Goal: Task Accomplishment & Management: Use online tool/utility

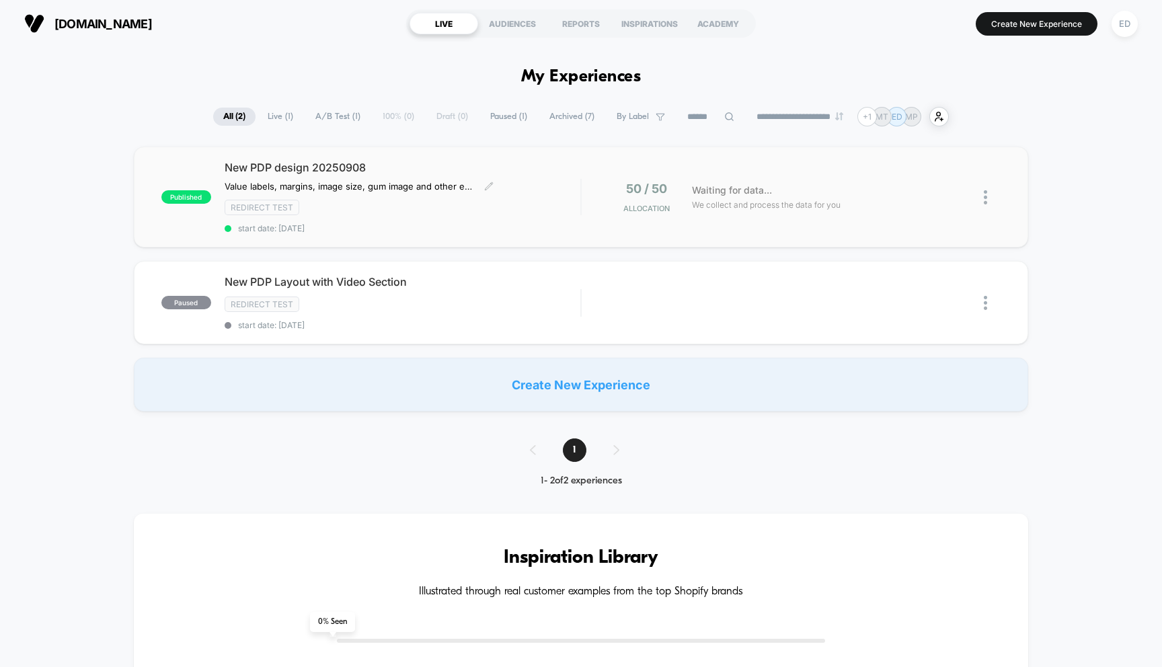
click at [270, 163] on span "New PDP design 20250908" at bounding box center [403, 167] width 356 height 13
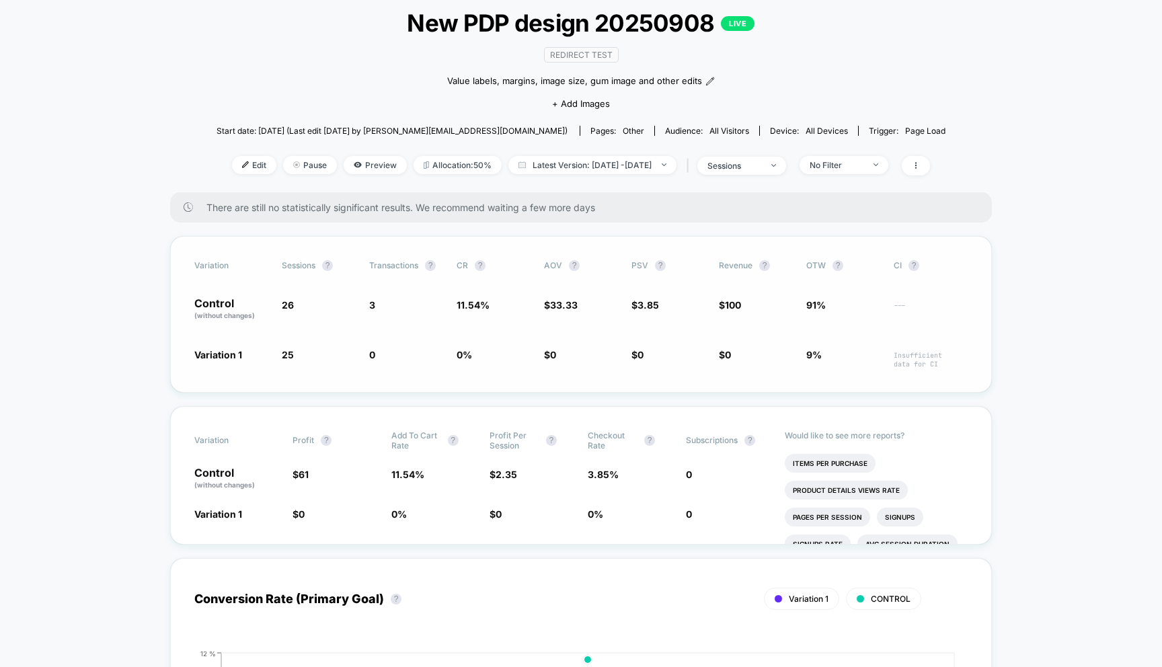
scroll to position [83, 0]
click at [349, 163] on span "Preview" at bounding box center [374, 163] width 63 height 18
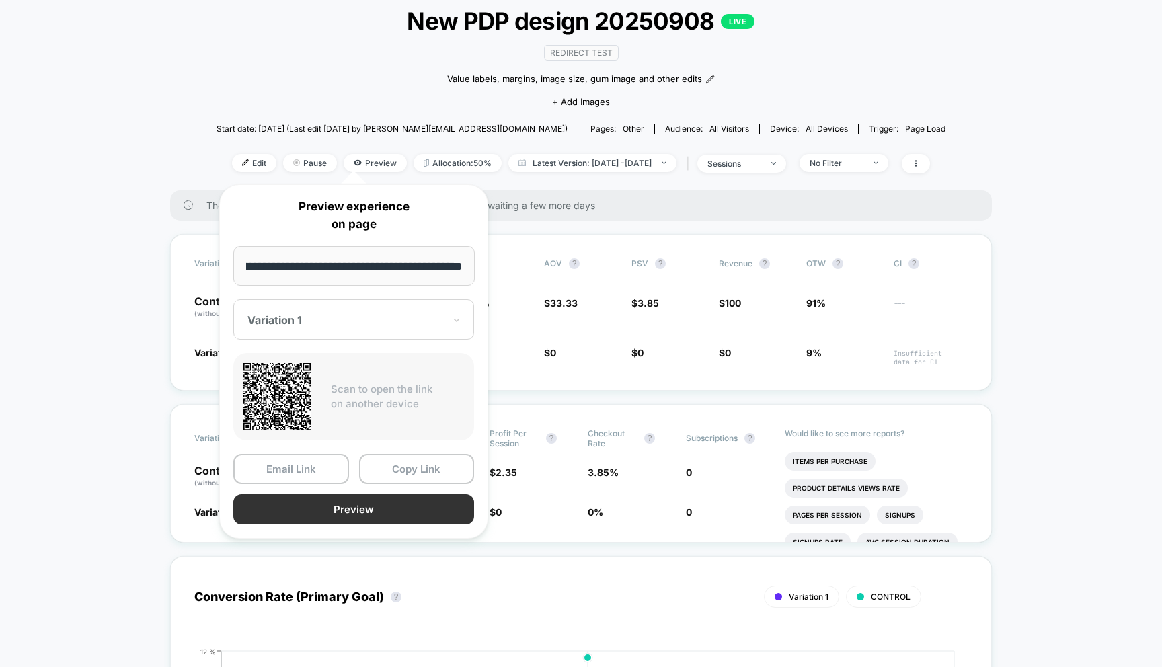
scroll to position [0, 0]
click at [324, 510] on button "Preview" at bounding box center [353, 509] width 241 height 30
